Goal: Task Accomplishment & Management: Manage account settings

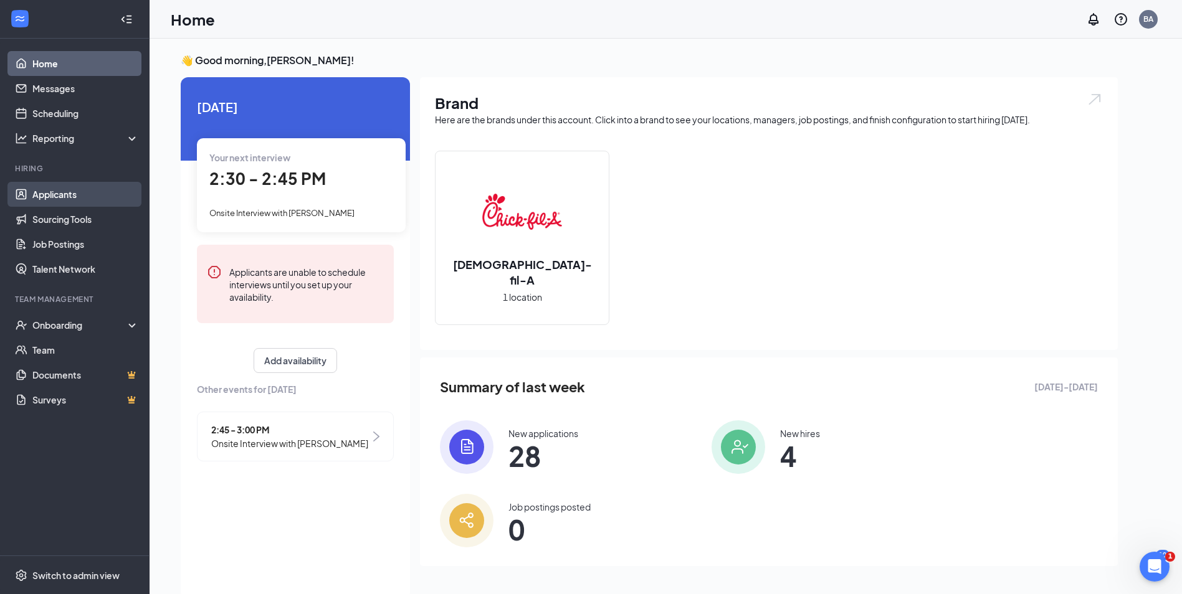
click at [54, 192] on link "Applicants" at bounding box center [85, 194] width 107 height 25
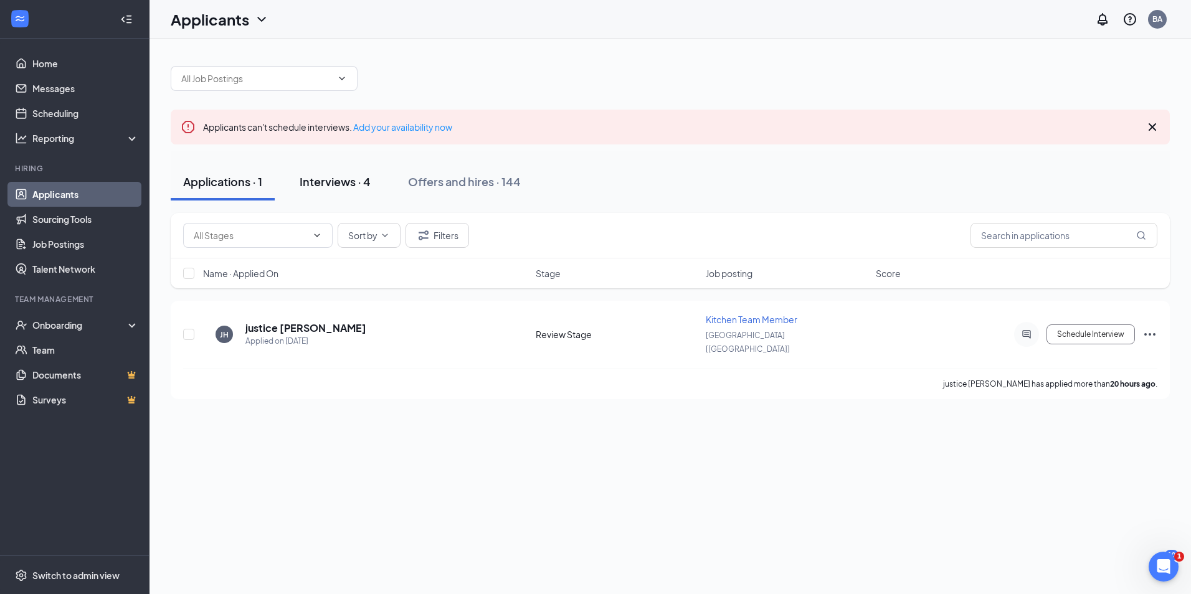
click at [359, 183] on div "Interviews · 4" at bounding box center [335, 182] width 71 height 16
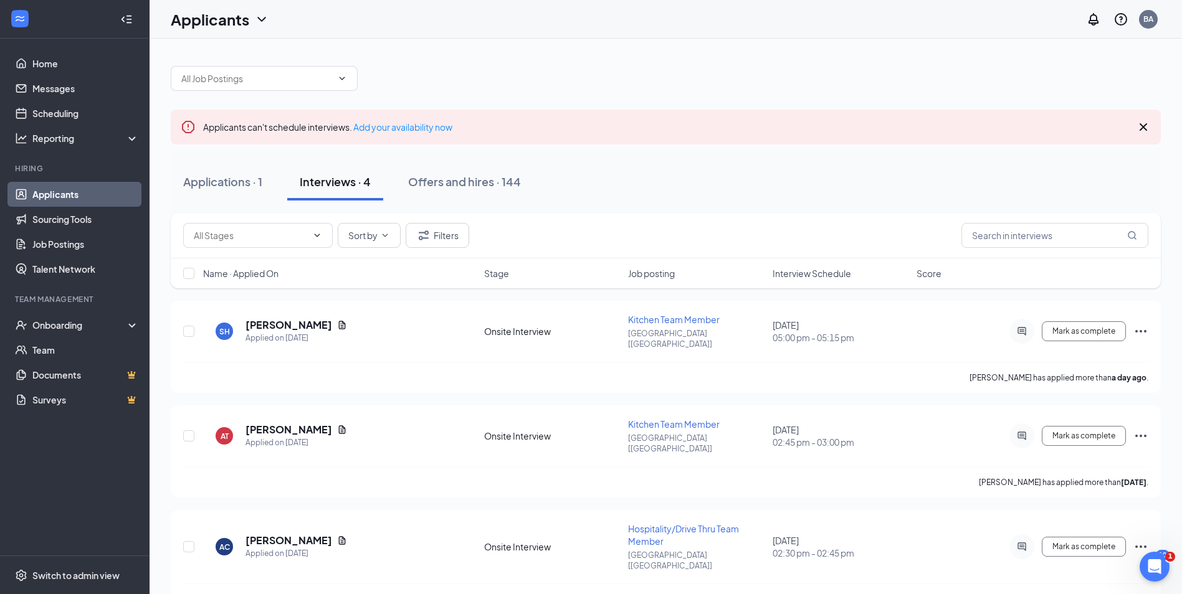
click at [789, 278] on span "Interview Schedule" at bounding box center [812, 273] width 79 height 12
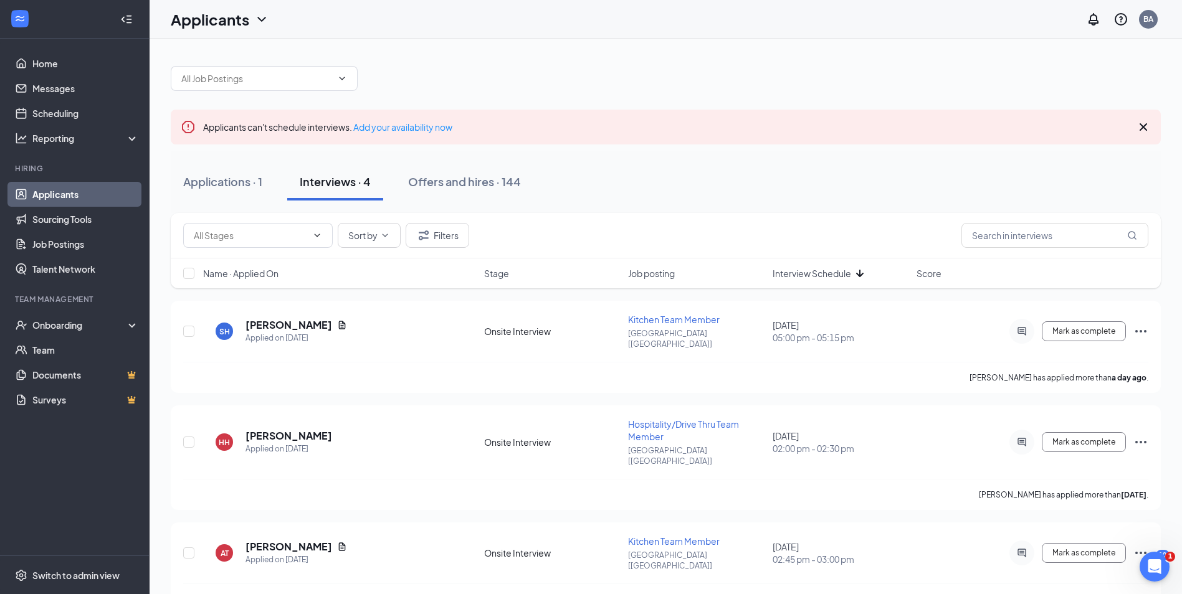
click at [789, 278] on span "Interview Schedule" at bounding box center [812, 273] width 79 height 12
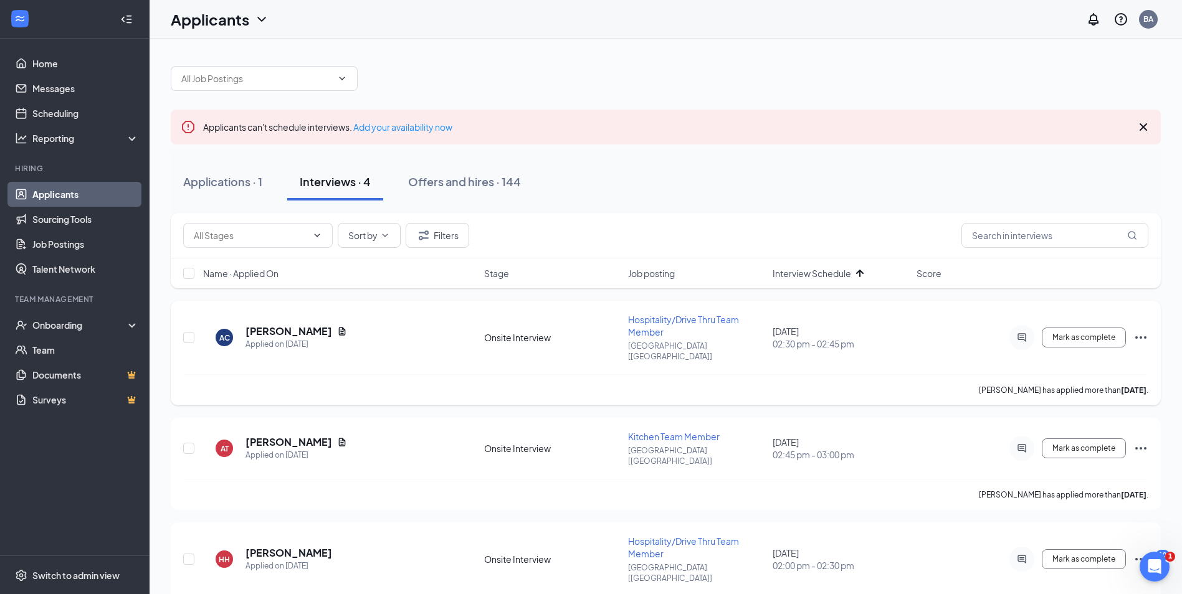
click at [1145, 336] on icon "Ellipses" at bounding box center [1140, 337] width 11 height 2
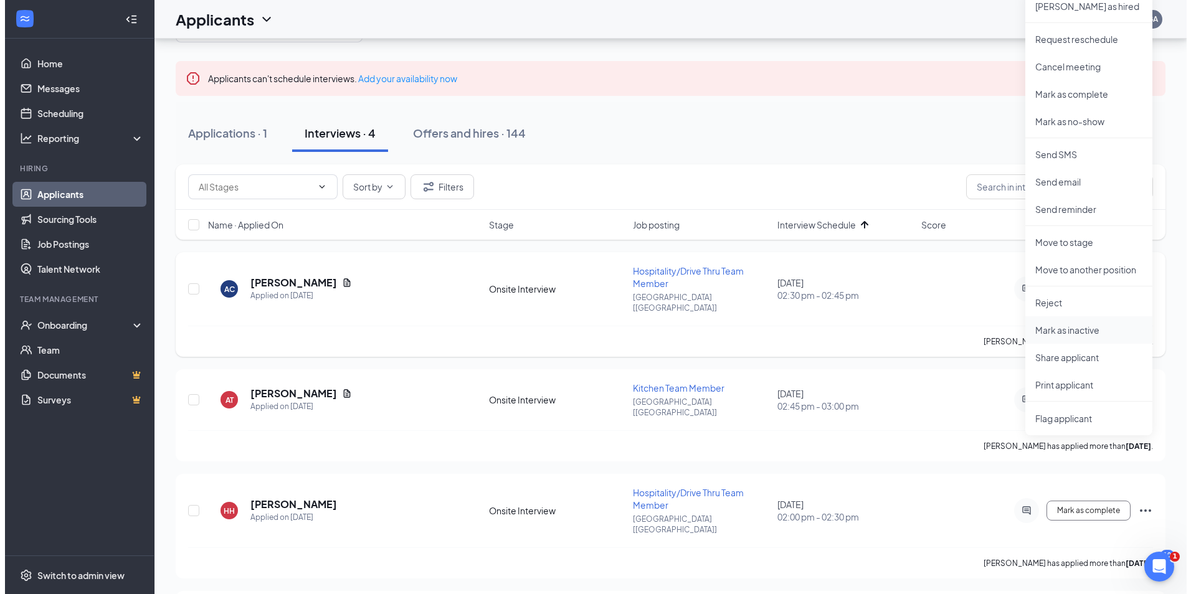
scroll to position [62, 0]
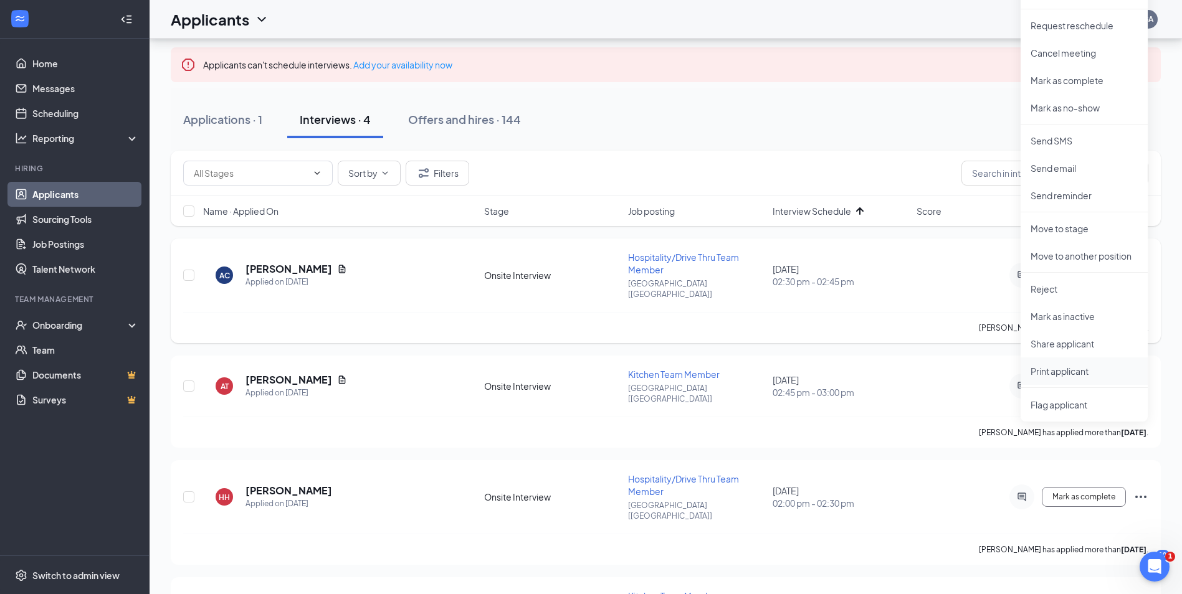
click at [1075, 368] on p "Print applicant" at bounding box center [1084, 371] width 107 height 12
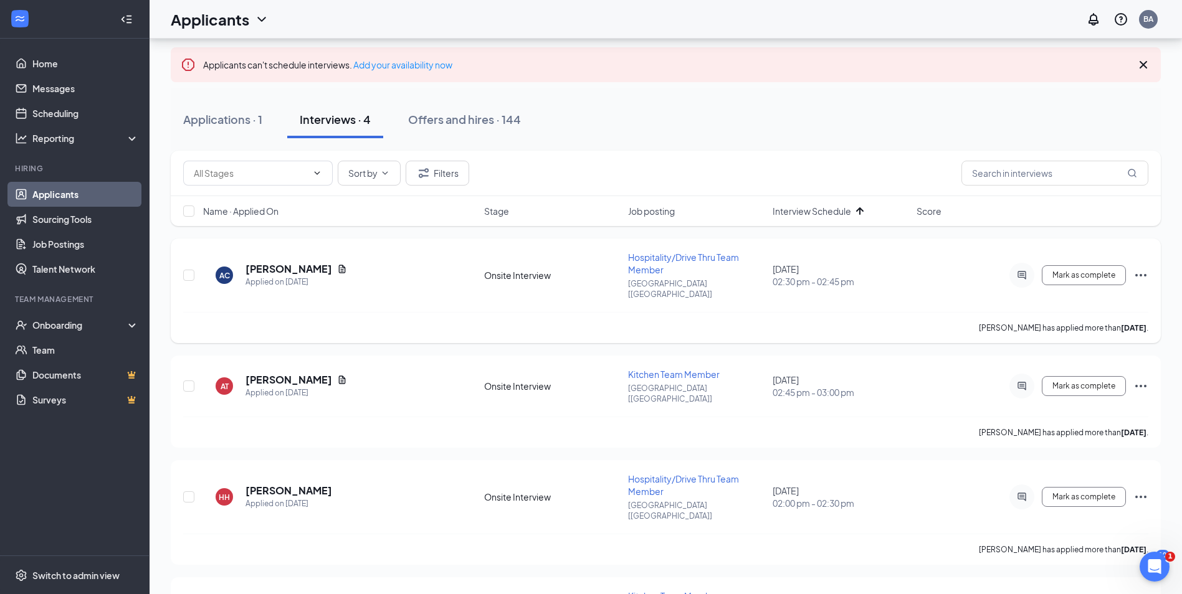
click at [371, 265] on div "AC [PERSON_NAME] Applied on [DATE]" at bounding box center [340, 275] width 274 height 26
click at [278, 264] on h5 "[PERSON_NAME]" at bounding box center [289, 269] width 87 height 14
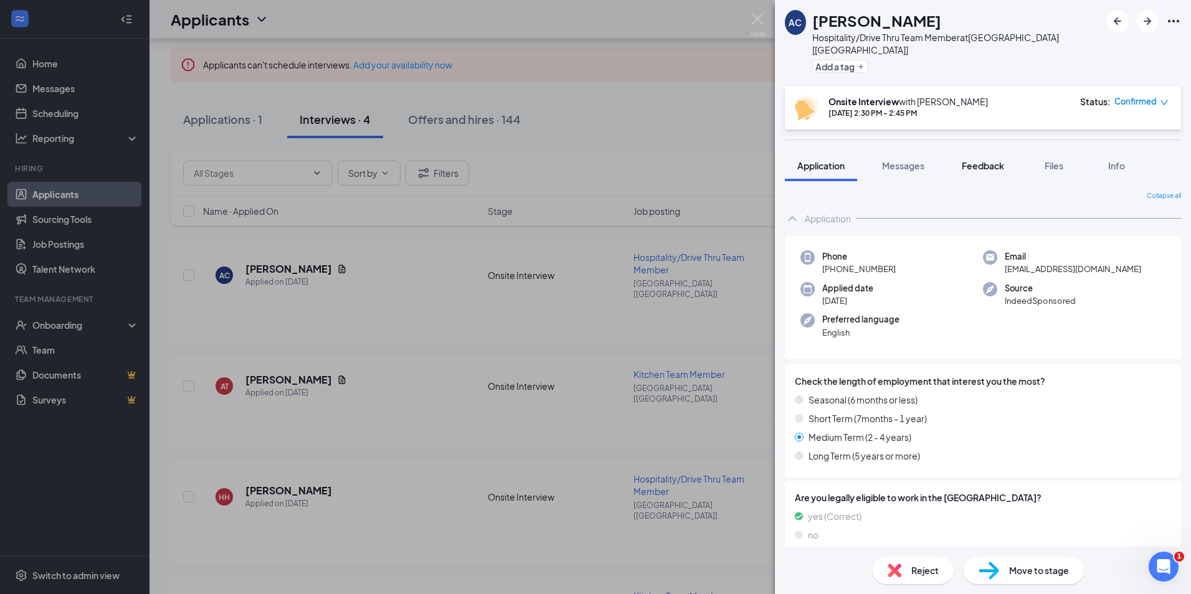
click at [978, 160] on span "Feedback" at bounding box center [983, 165] width 42 height 11
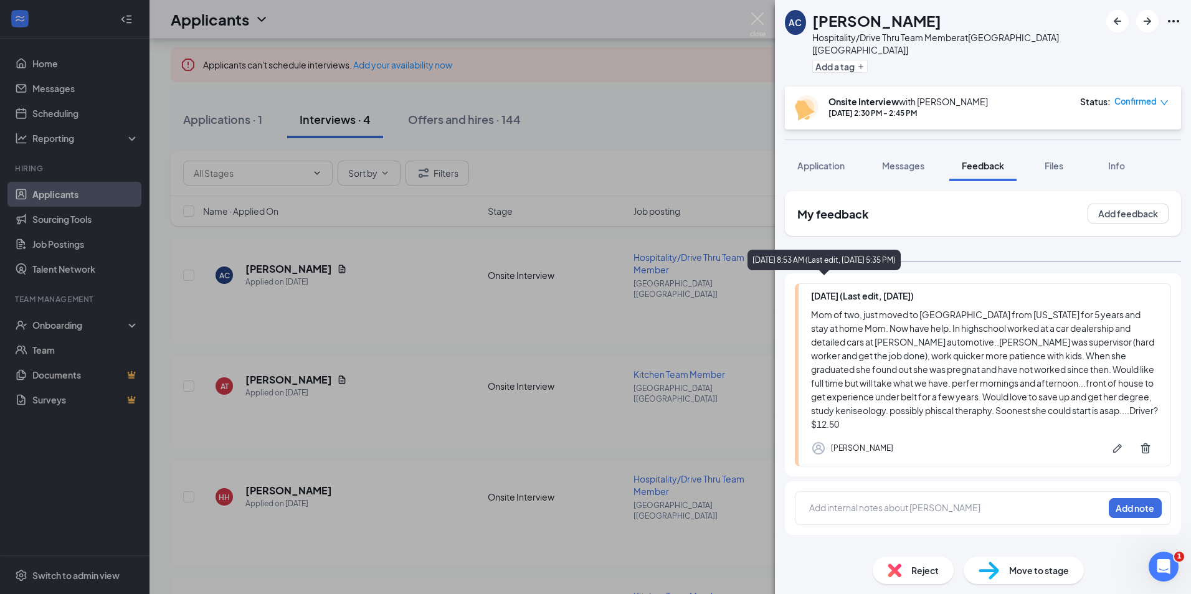
drag, startPoint x: 911, startPoint y: 424, endPoint x: 813, endPoint y: 279, distance: 174.9
click at [813, 284] on div "[DATE] (Last edit, [DATE]) Mom of two, just moved to [GEOGRAPHIC_DATA] from [US…" at bounding box center [983, 375] width 376 height 183
drag, startPoint x: 813, startPoint y: 279, endPoint x: 867, endPoint y: 356, distance: 94.4
click at [758, 20] on img at bounding box center [758, 24] width 16 height 24
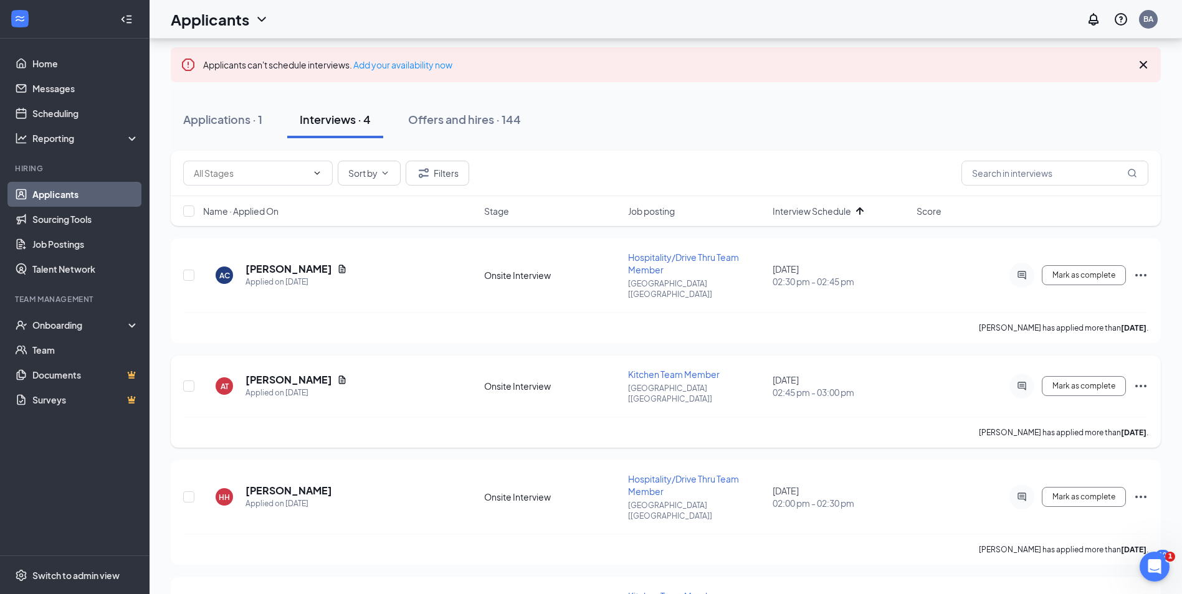
click at [1135, 379] on icon "Ellipses" at bounding box center [1140, 386] width 15 height 15
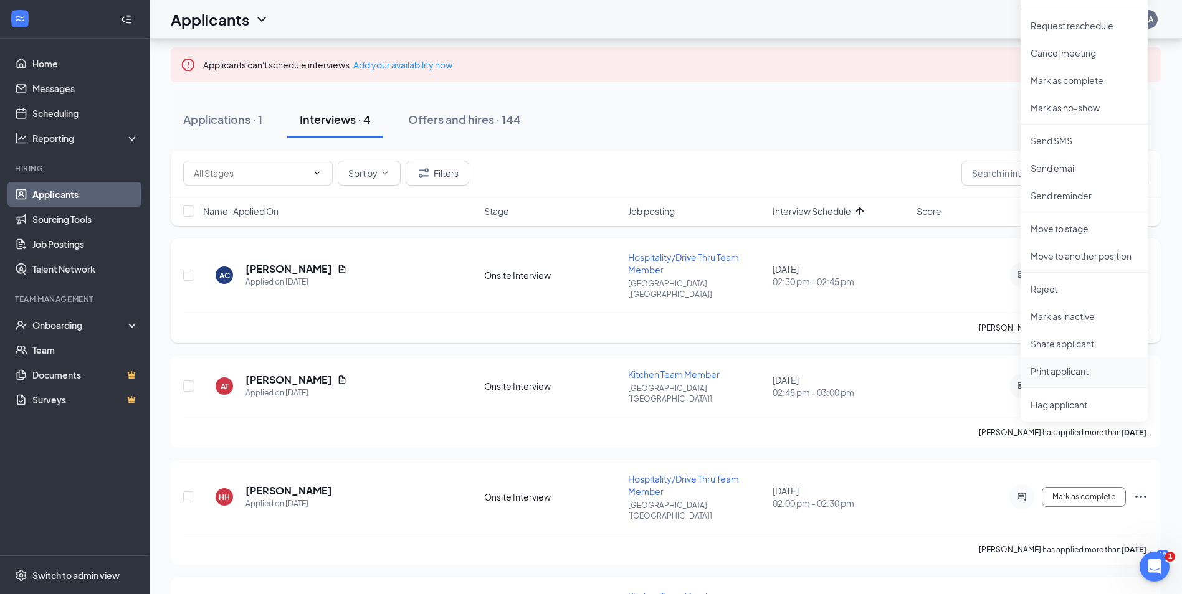
click at [1065, 376] on p "Print applicant" at bounding box center [1084, 371] width 107 height 12
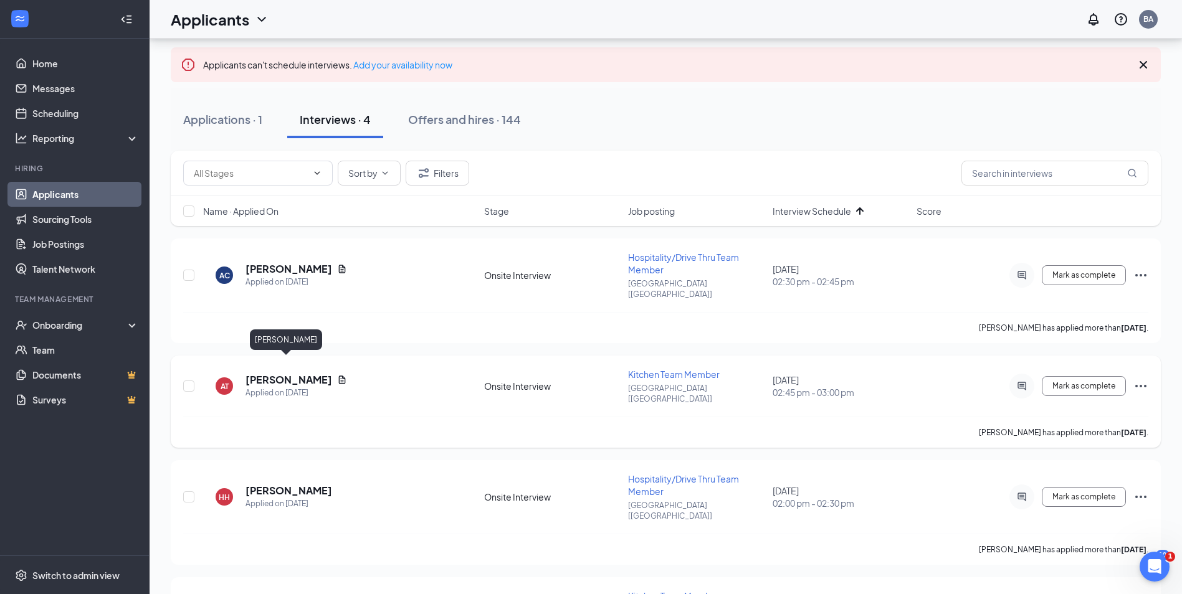
click at [266, 373] on h5 "[PERSON_NAME]" at bounding box center [289, 380] width 87 height 14
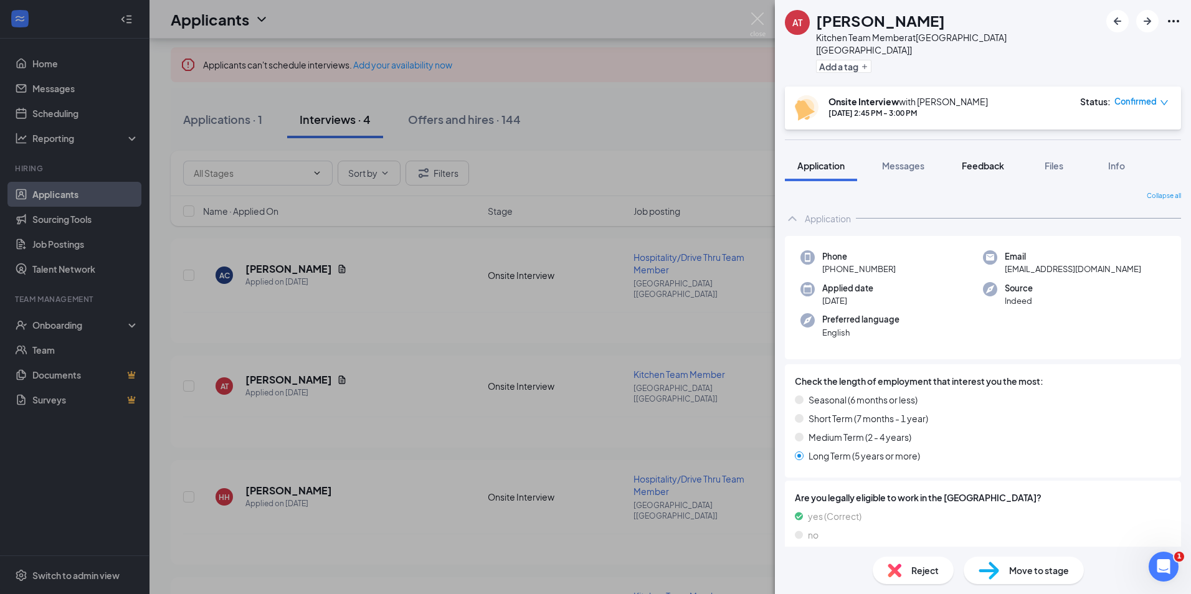
click at [983, 160] on span "Feedback" at bounding box center [983, 165] width 42 height 11
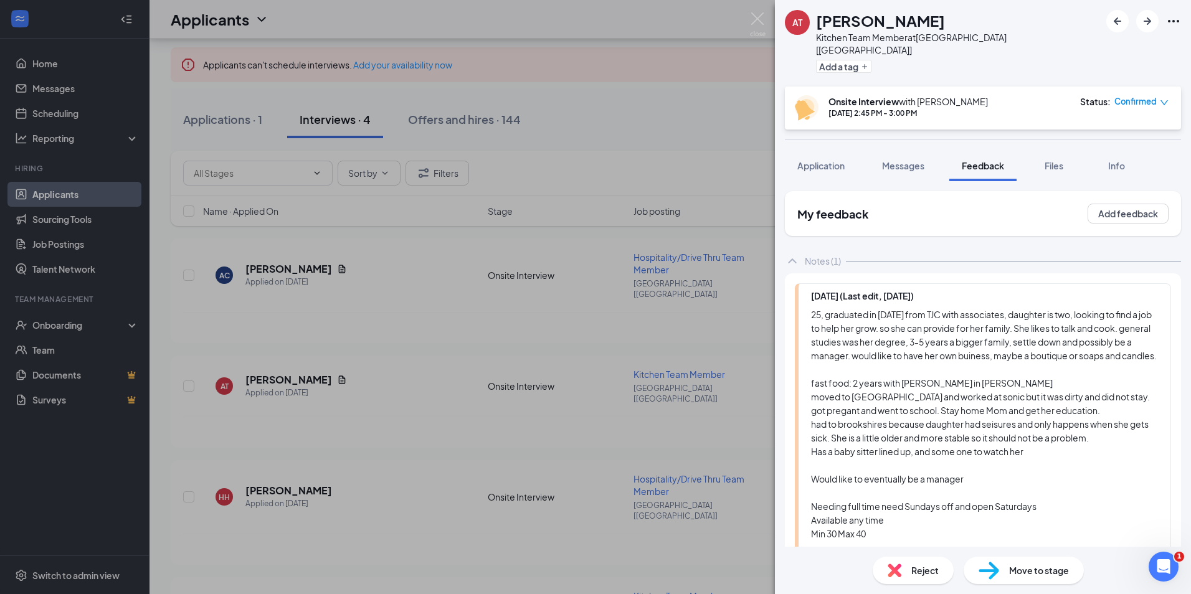
drag, startPoint x: 962, startPoint y: 474, endPoint x: 811, endPoint y: 289, distance: 239.1
click at [811, 289] on div "[DATE] (Last edit, [DATE]) [PERSON_NAME]" at bounding box center [983, 464] width 376 height 361
drag, startPoint x: 811, startPoint y: 289, endPoint x: 864, endPoint y: 300, distance: 54.7
click at [380, 477] on div "AT [PERSON_NAME] Kitchen Team Member at [GEOGRAPHIC_DATA] [[GEOGRAPHIC_DATA]] A…" at bounding box center [595, 297] width 1191 height 594
click at [763, 19] on img at bounding box center [758, 24] width 16 height 24
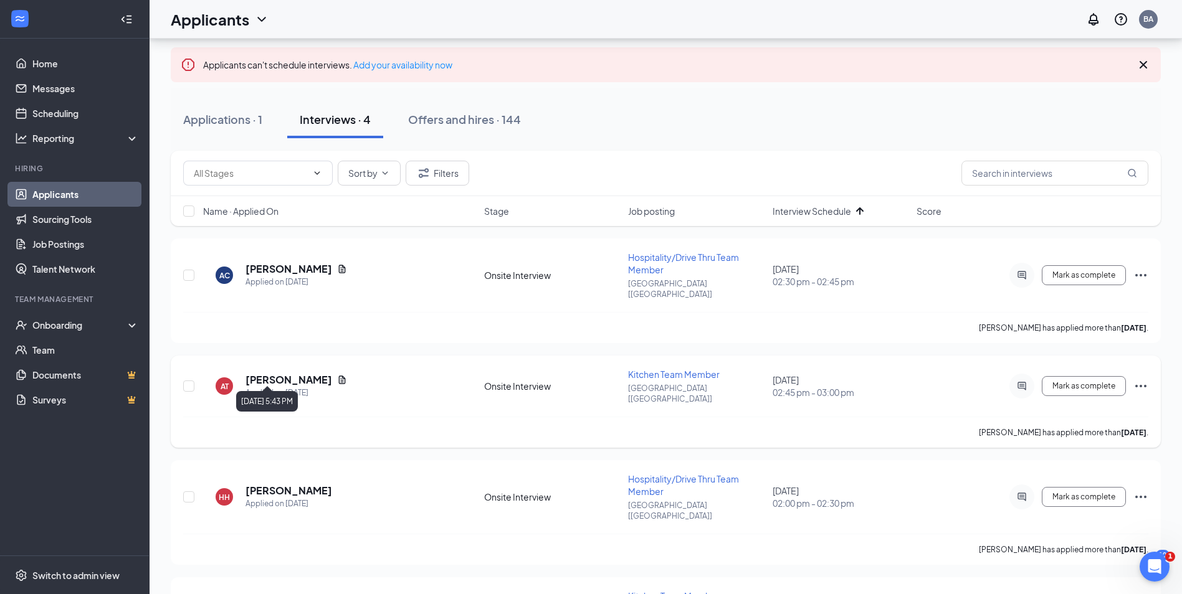
click at [254, 373] on h5 "[PERSON_NAME]" at bounding box center [289, 380] width 87 height 14
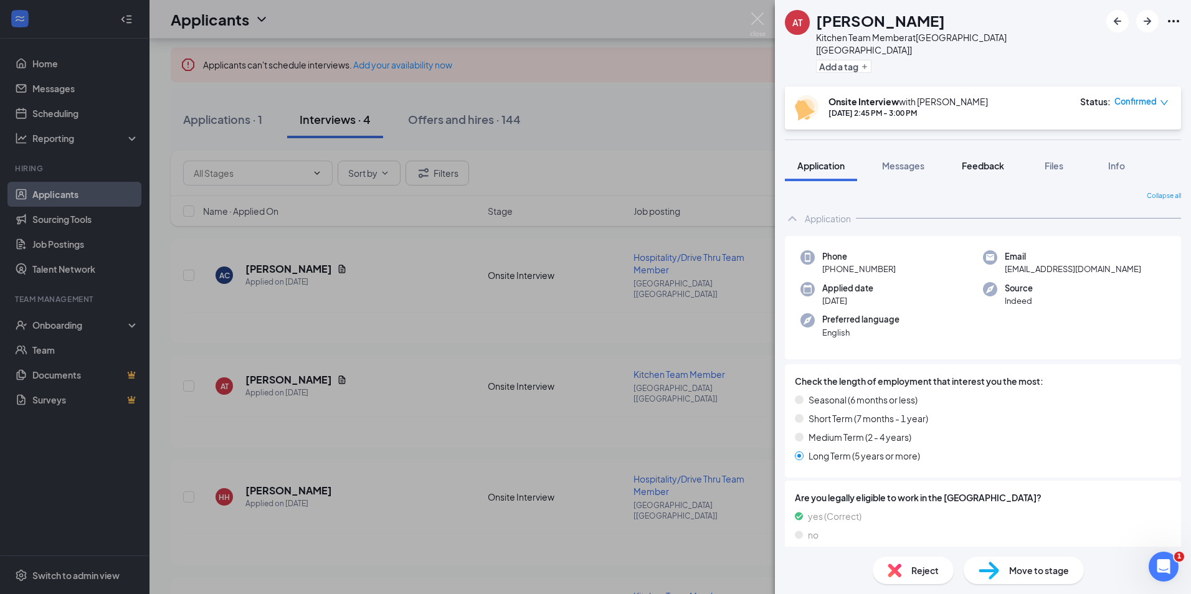
click at [990, 162] on button "Feedback" at bounding box center [983, 165] width 67 height 31
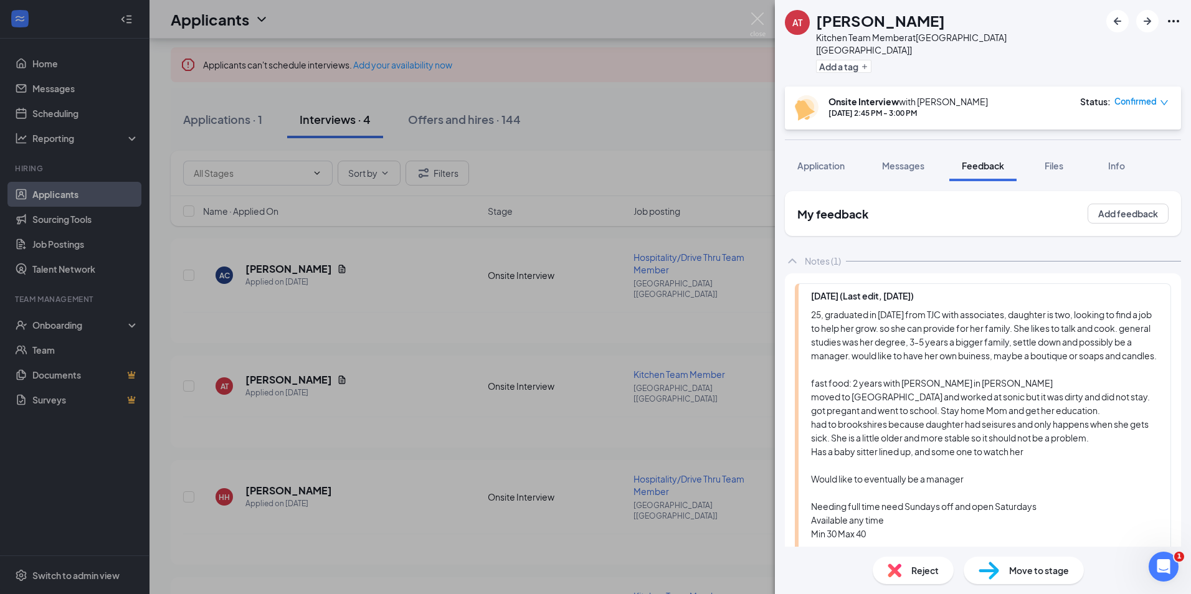
drag, startPoint x: 915, startPoint y: 469, endPoint x: 790, endPoint y: 279, distance: 227.6
click at [790, 279] on div "[DATE] (Last edit, [DATE]) [PERSON_NAME]" at bounding box center [983, 464] width 396 height 381
drag, startPoint x: 790, startPoint y: 279, endPoint x: 831, endPoint y: 315, distance: 54.7
